Goal: Navigation & Orientation: Find specific page/section

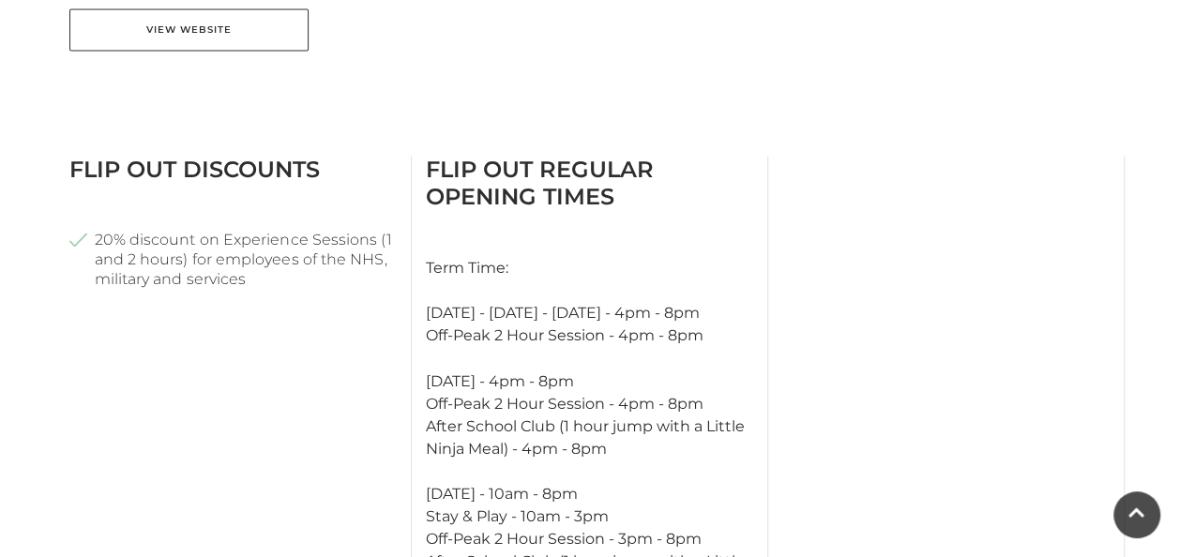
scroll to position [1398, 0]
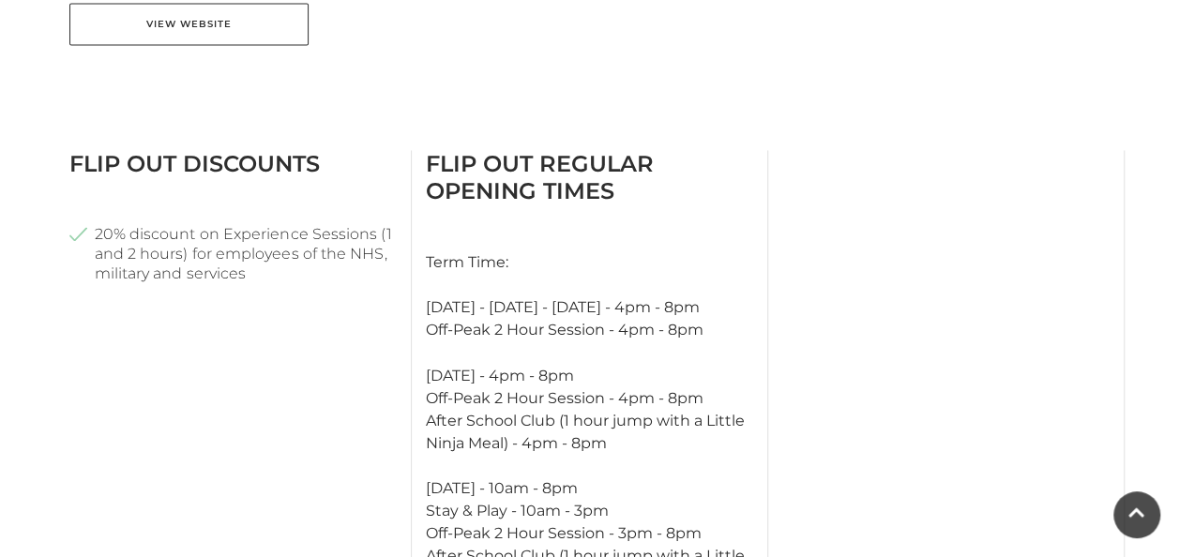
click at [53, 504] on main "Flip Out Home / Shopping / Flip Out About Flip Out Soft play for 5’s and under …" at bounding box center [589, 167] width 1179 height 3130
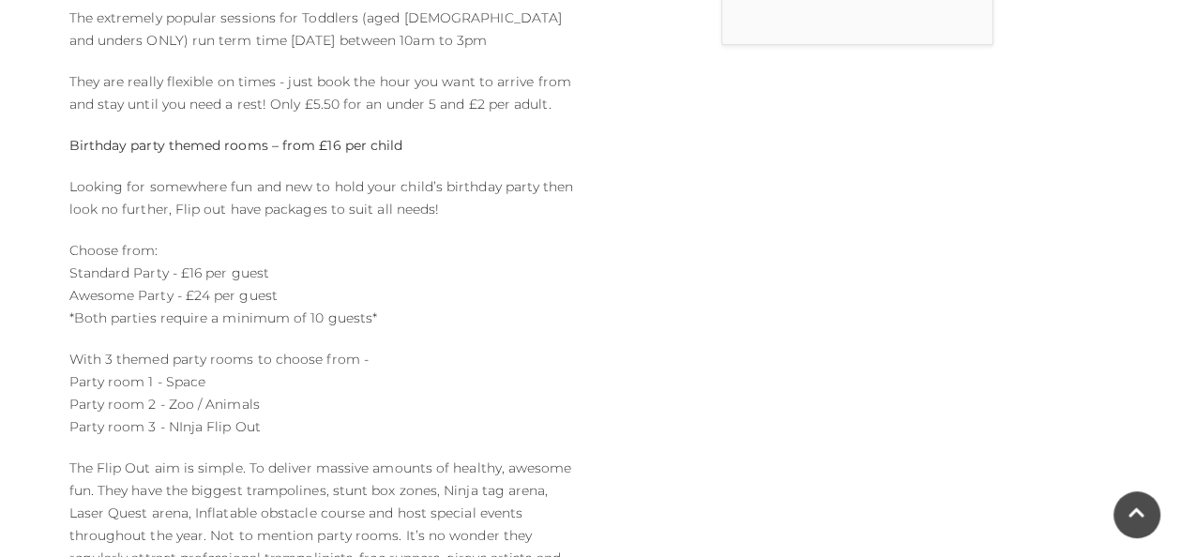
scroll to position [0, 0]
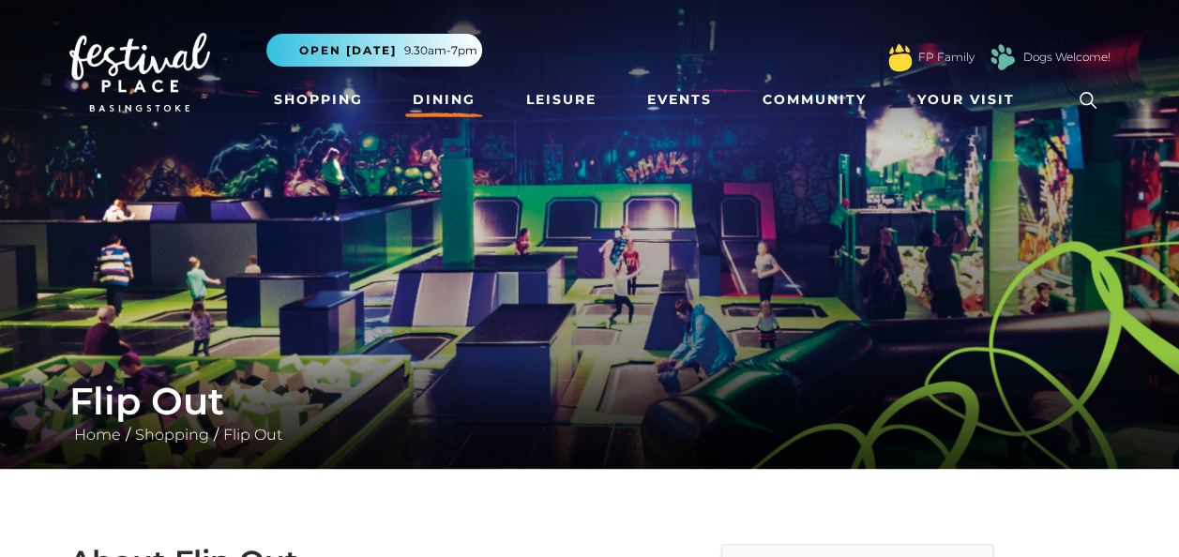
click at [446, 100] on link "Dining" at bounding box center [444, 100] width 78 height 35
click at [28, 357] on div "Flip Out Home / Shopping / Flip Out" at bounding box center [589, 412] width 1179 height 113
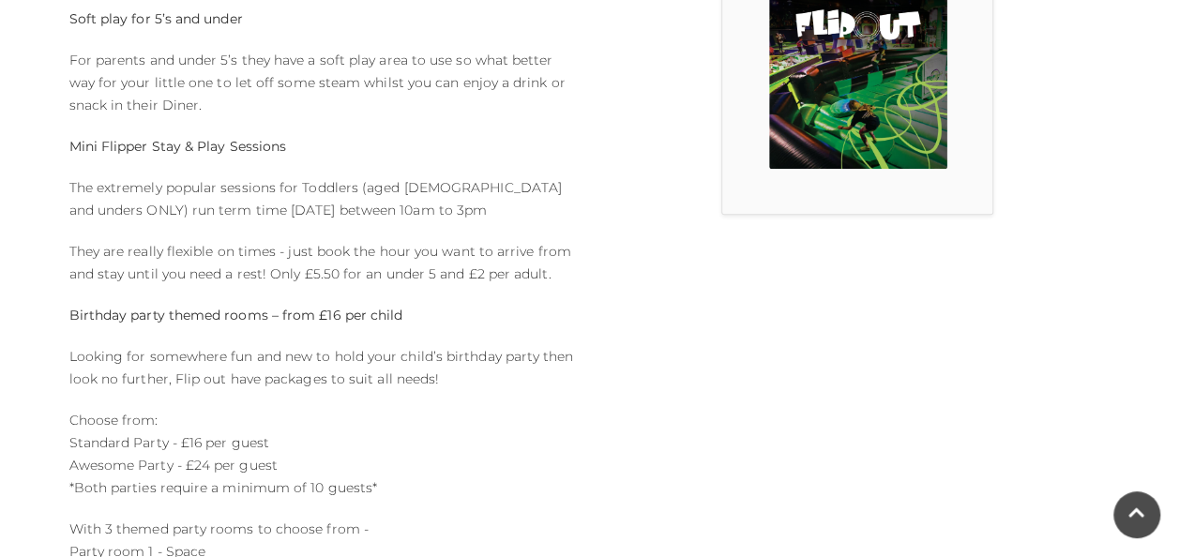
scroll to position [603, 0]
click at [849, 69] on img at bounding box center [858, 78] width 178 height 178
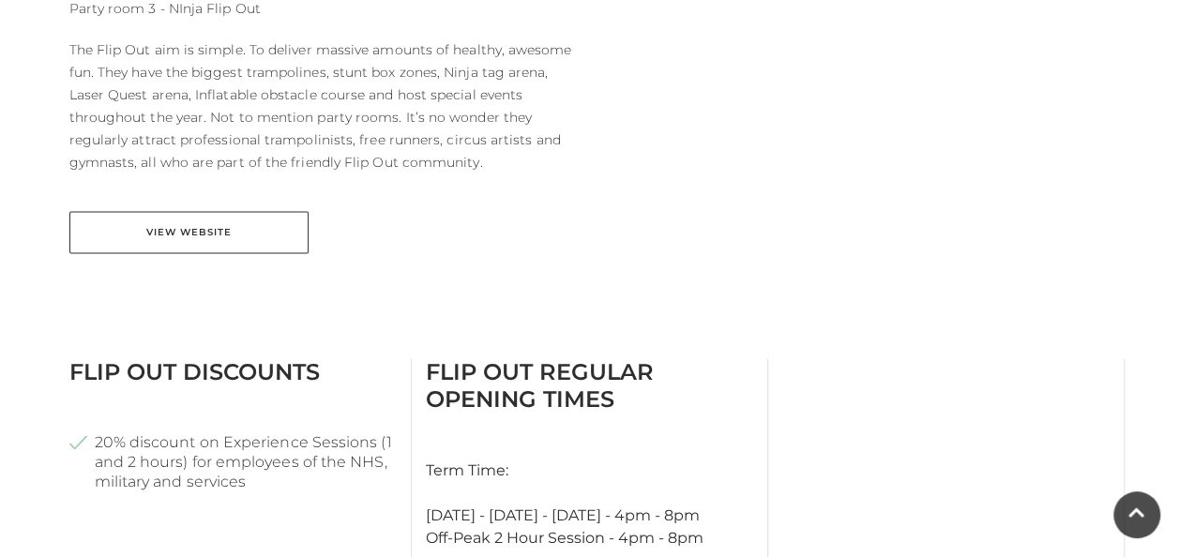
scroll to position [1272, 0]
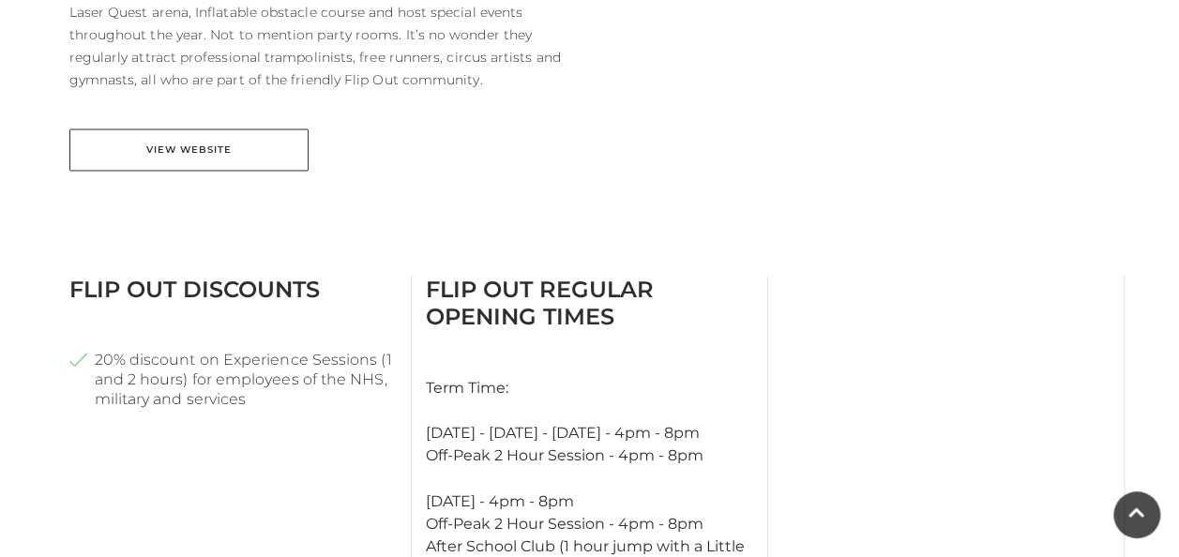
click at [53, 294] on main "Flip Out Home / Shopping / Flip Out About Flip Out Soft play for 5’s and under …" at bounding box center [589, 293] width 1179 height 3130
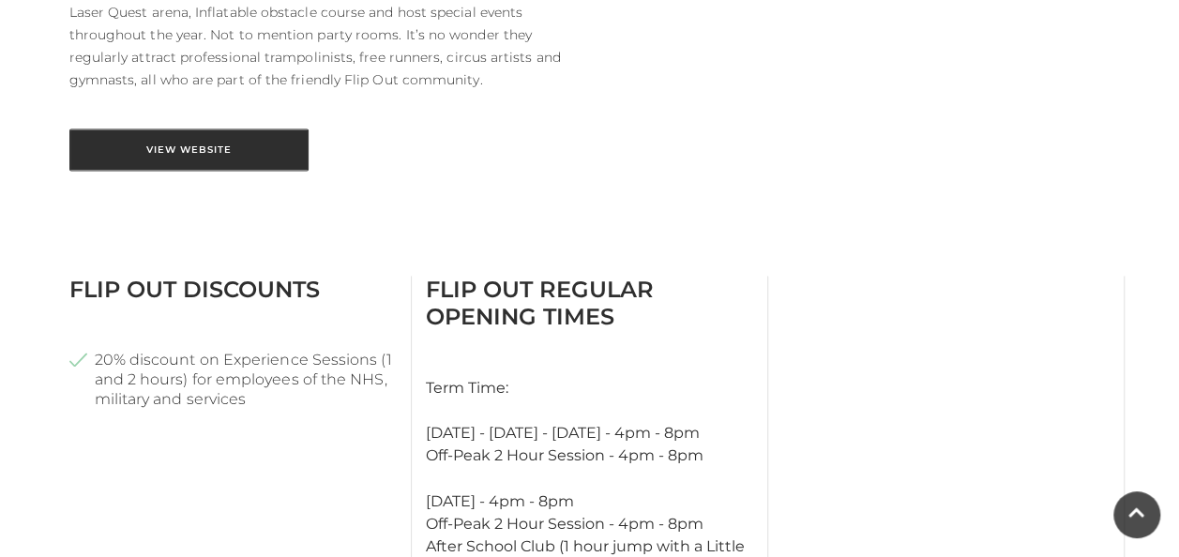
click at [191, 156] on link "View Website" at bounding box center [188, 150] width 239 height 42
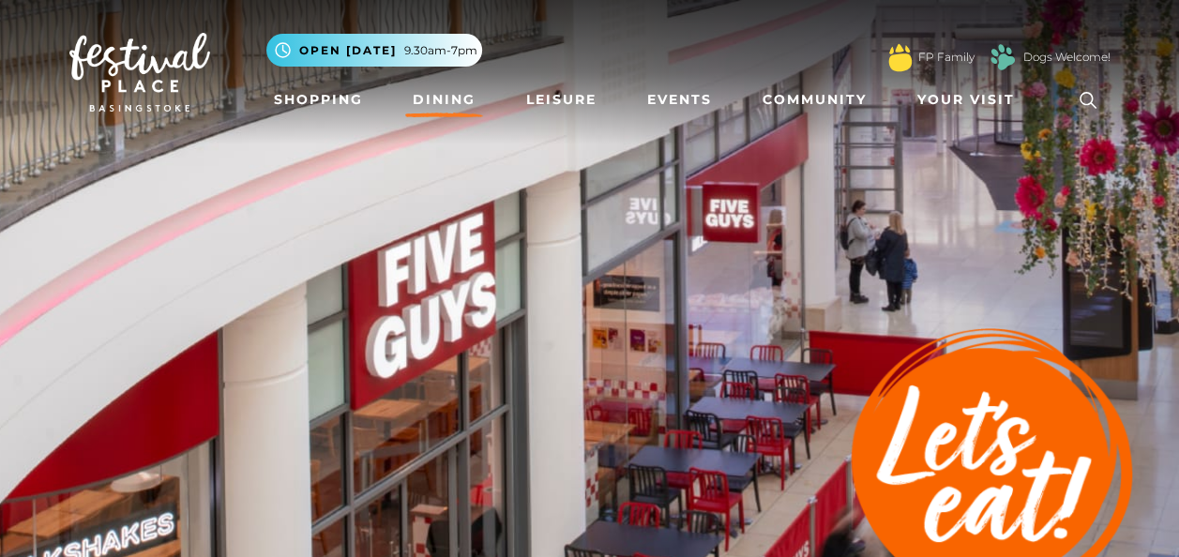
click at [128, 487] on img at bounding box center [589, 328] width 1179 height 657
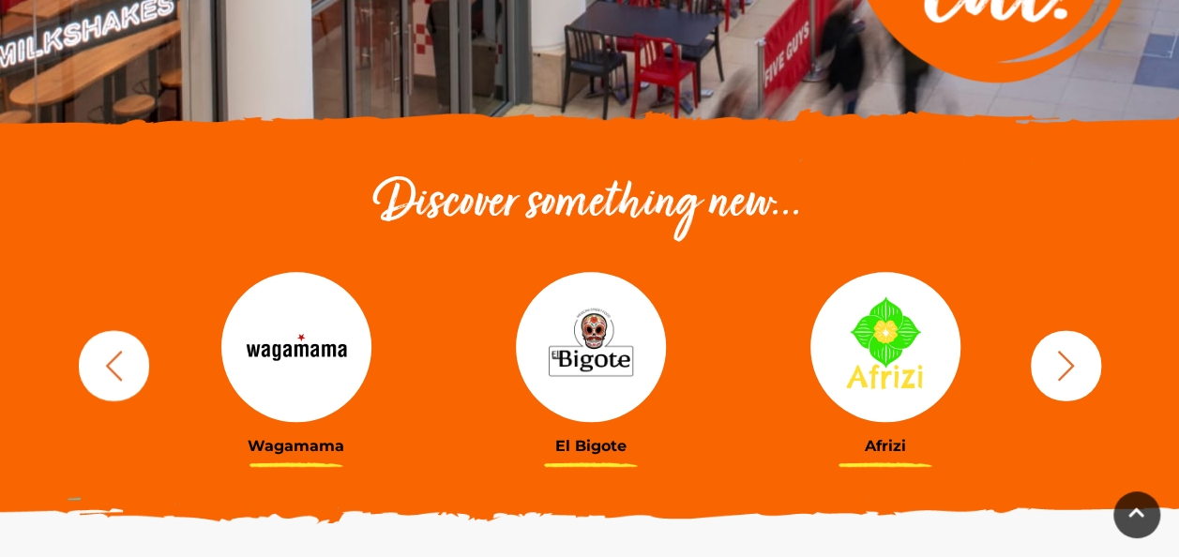
scroll to position [538, 0]
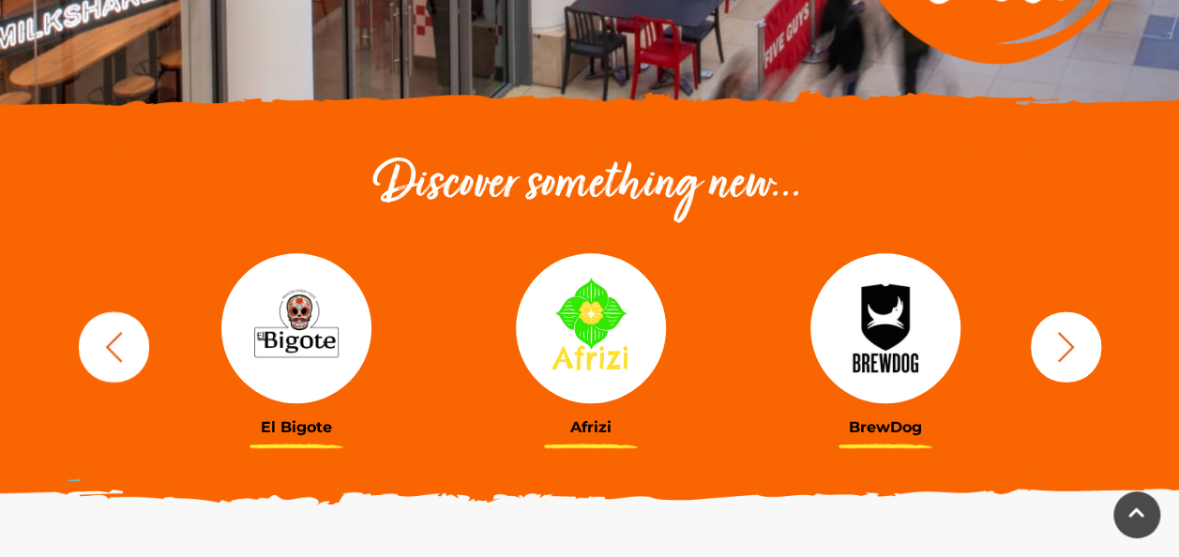
click at [1060, 342] on icon "button" at bounding box center [1066, 346] width 35 height 35
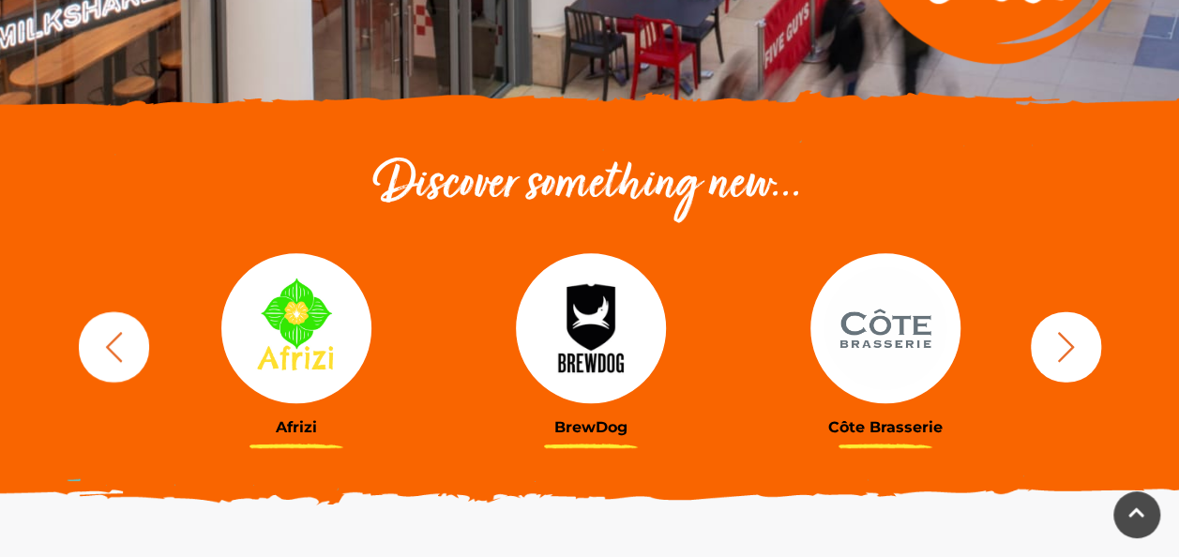
click at [1073, 356] on icon "button" at bounding box center [1066, 346] width 35 height 35
click at [1069, 345] on icon "button" at bounding box center [1066, 346] width 35 height 35
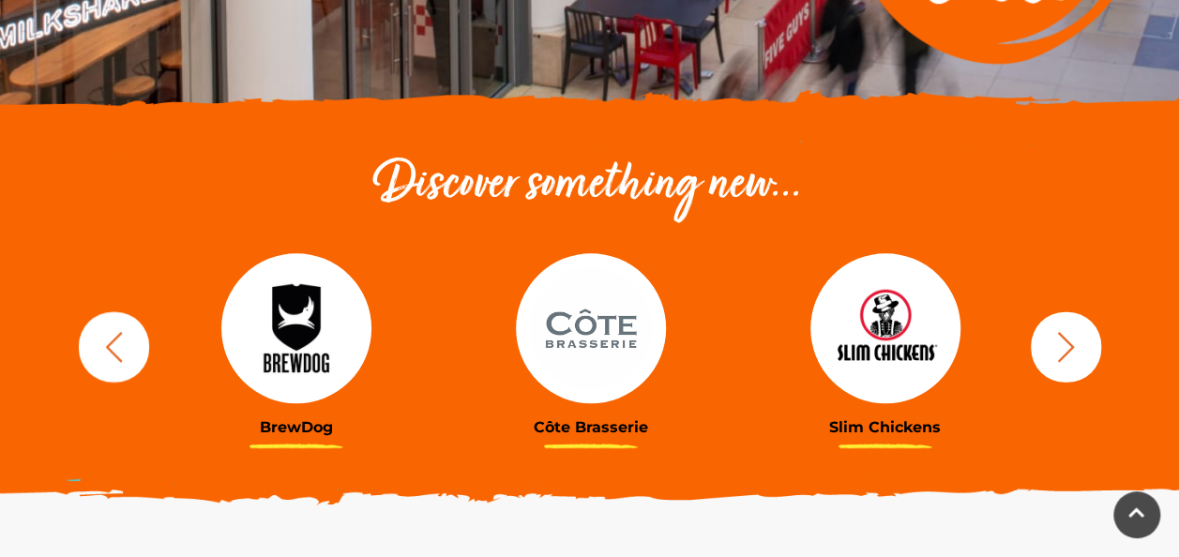
click at [1068, 353] on icon "button" at bounding box center [1066, 346] width 35 height 35
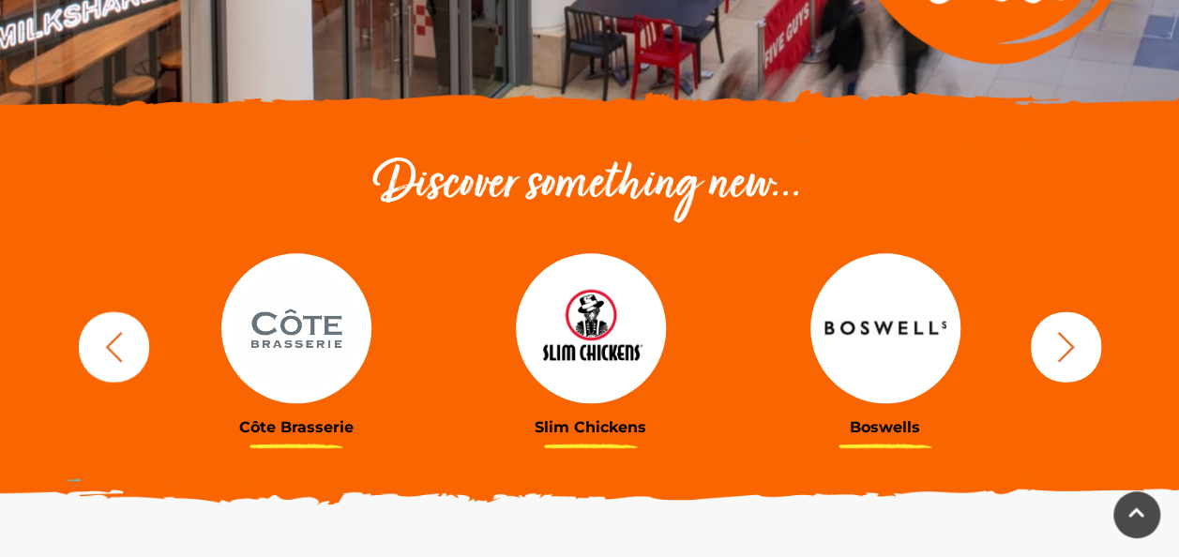
click at [1066, 353] on icon "button" at bounding box center [1065, 346] width 17 height 30
click at [1070, 354] on icon "button" at bounding box center [1066, 346] width 35 height 35
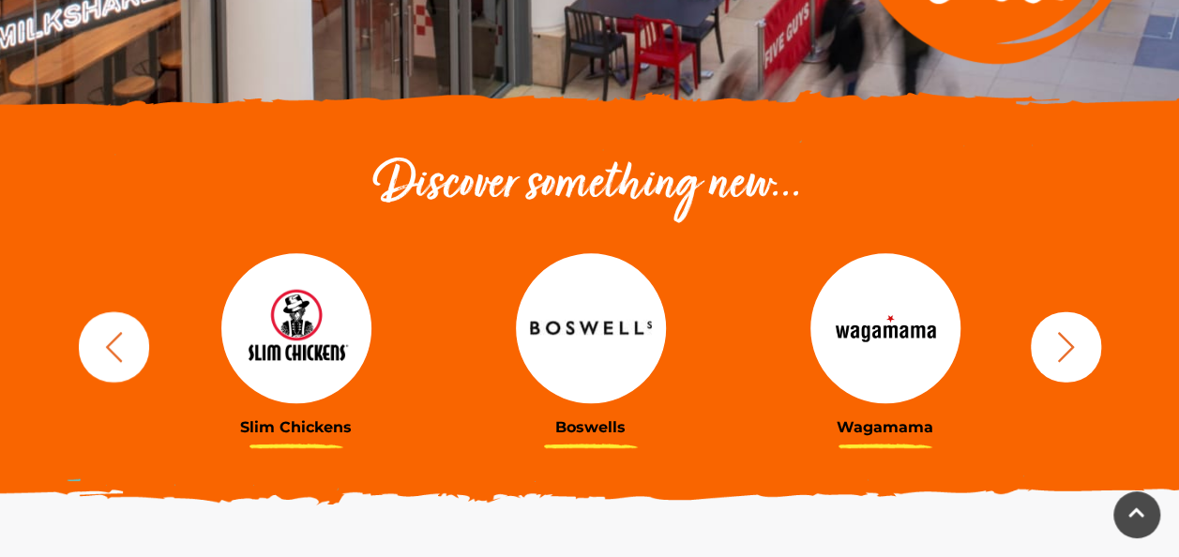
click at [1056, 350] on icon "button" at bounding box center [1066, 346] width 35 height 35
click at [1061, 349] on icon "button" at bounding box center [1066, 346] width 35 height 35
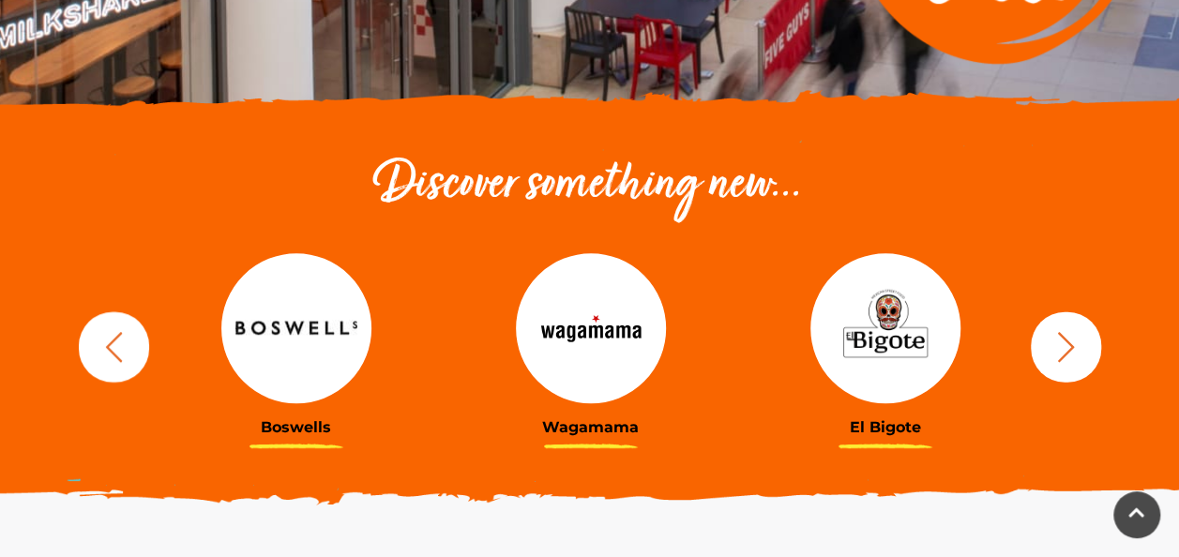
click at [1060, 355] on icon "button" at bounding box center [1066, 346] width 35 height 35
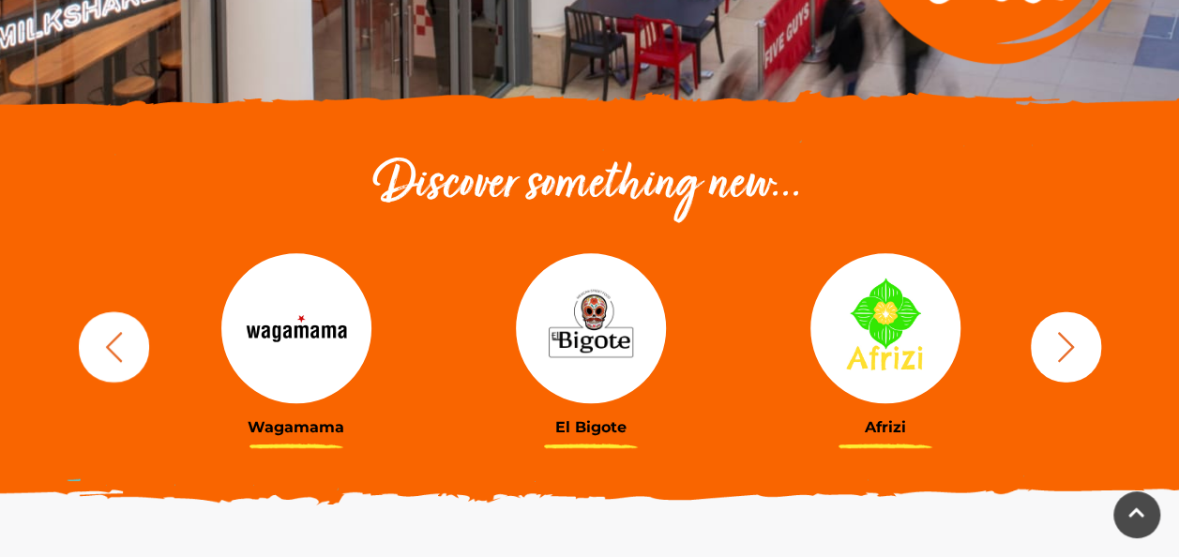
click at [1065, 355] on icon "button" at bounding box center [1065, 346] width 17 height 30
click at [1058, 355] on icon "button" at bounding box center [1066, 346] width 35 height 35
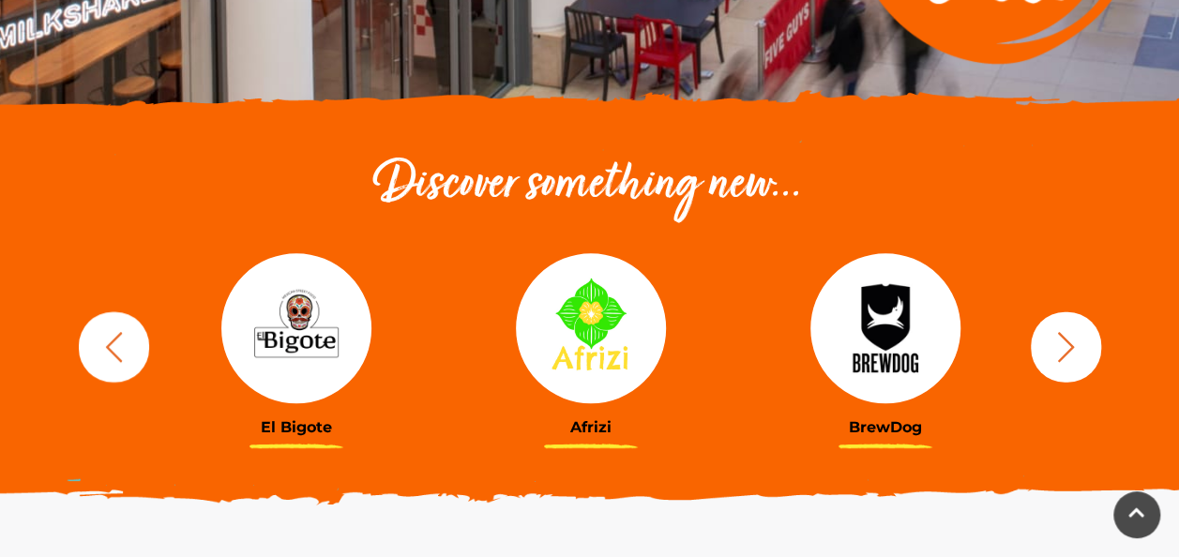
click at [1062, 352] on icon "button" at bounding box center [1066, 346] width 35 height 35
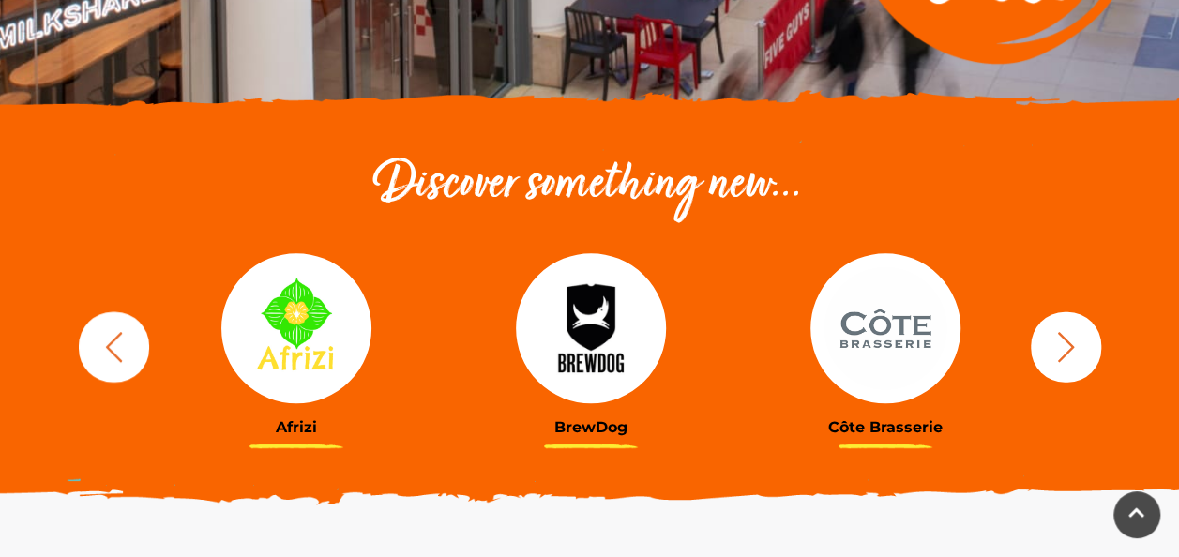
click at [1064, 354] on icon "button" at bounding box center [1065, 346] width 17 height 30
click at [1064, 349] on icon "button" at bounding box center [1066, 346] width 35 height 35
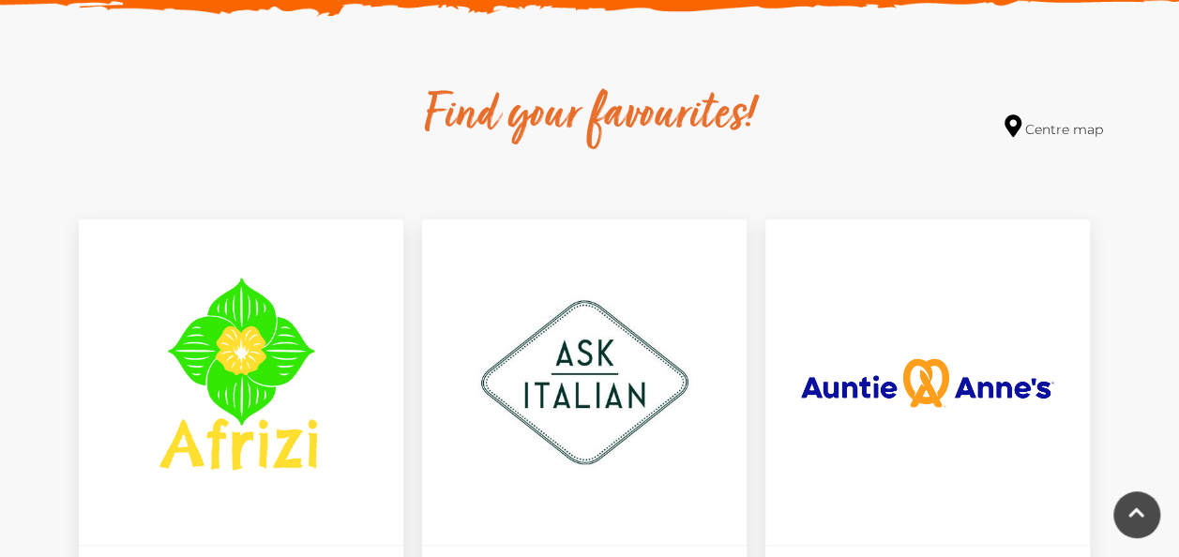
scroll to position [1026, 0]
